Goal: Find specific page/section: Find specific page/section

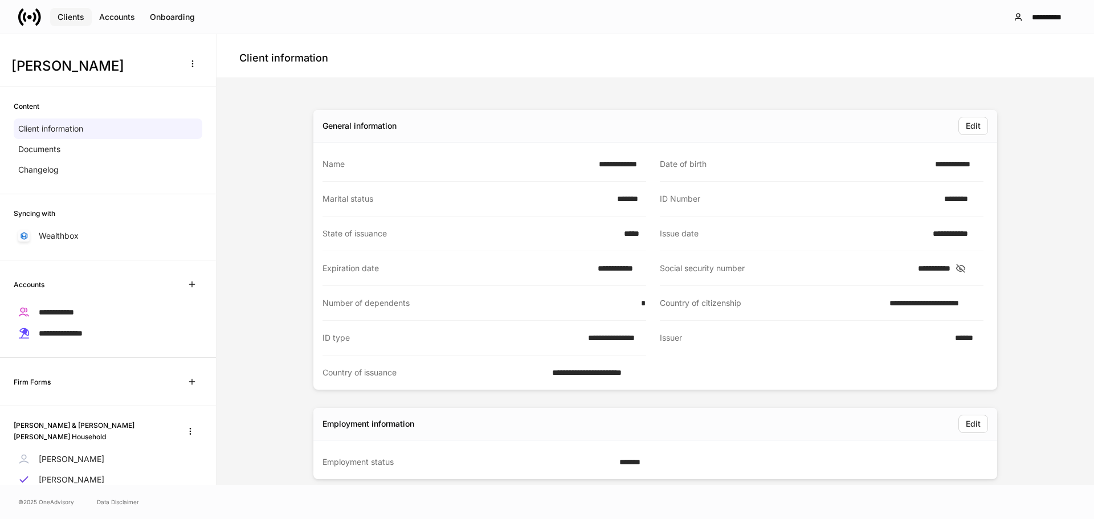
click at [73, 17] on div "Clients" at bounding box center [71, 17] width 27 height 8
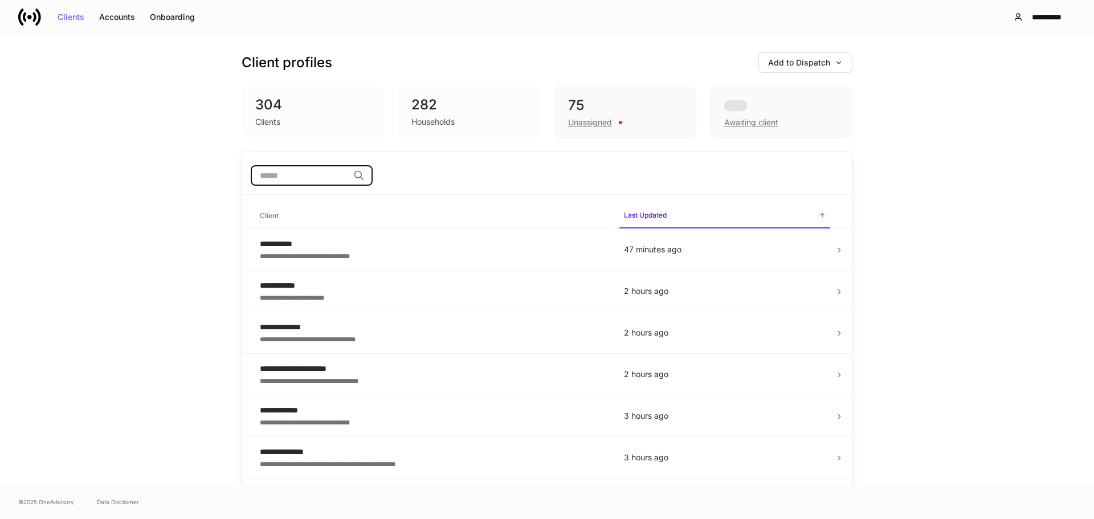
click at [278, 170] on input "search" at bounding box center [300, 175] width 98 height 21
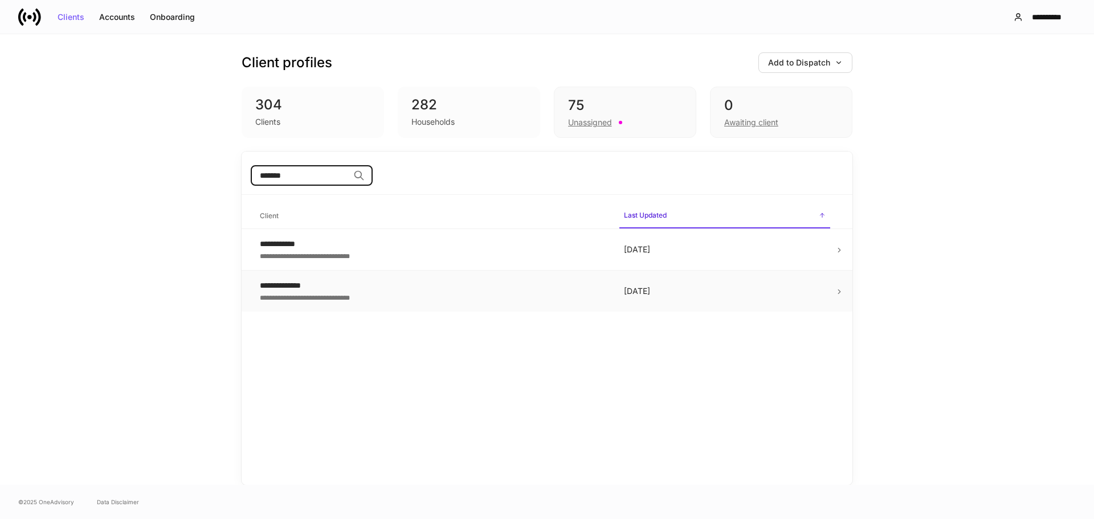
type input "*******"
click at [840, 291] on icon at bounding box center [839, 292] width 2 height 4
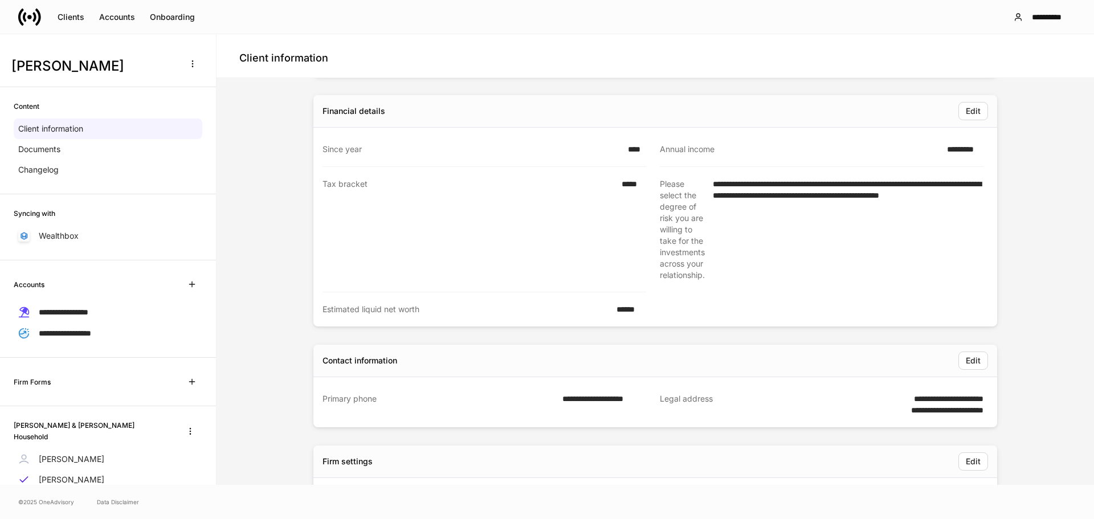
scroll to position [456, 0]
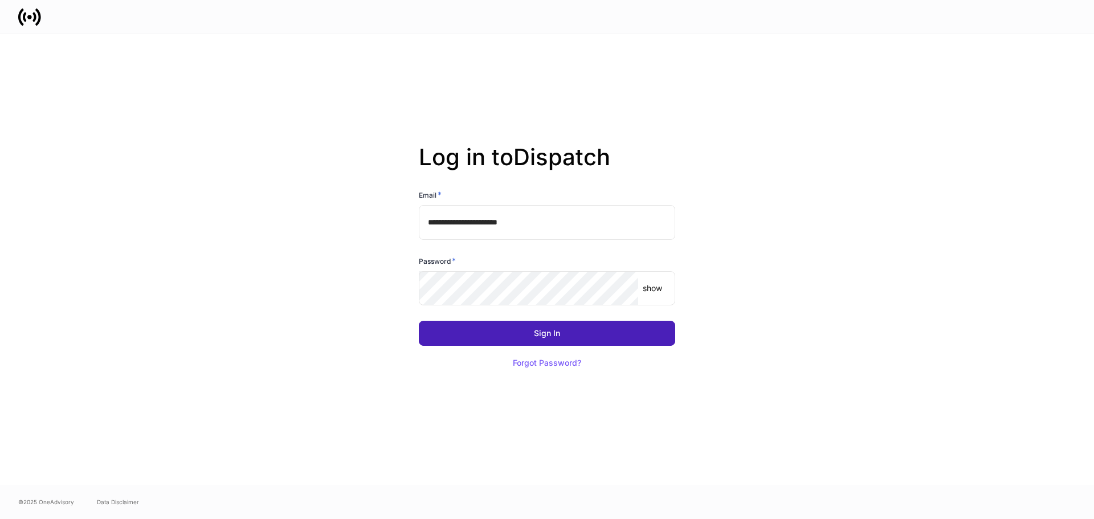
click at [537, 332] on div "Sign In" at bounding box center [547, 333] width 26 height 8
